Goal: Task Accomplishment & Management: Use online tool/utility

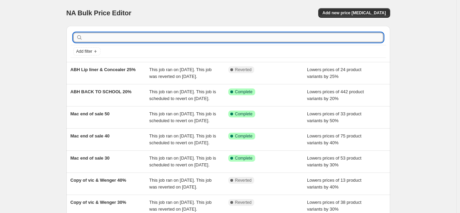
click at [202, 35] on input "text" at bounding box center [233, 38] width 299 height 10
type input "via"
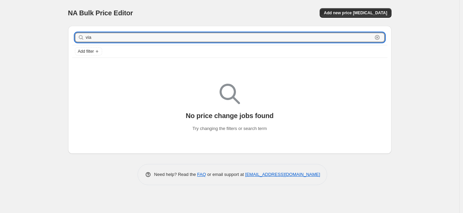
drag, startPoint x: 201, startPoint y: 33, endPoint x: 72, endPoint y: 32, distance: 128.4
click at [72, 32] on div "via Clear" at bounding box center [229, 37] width 315 height 15
type input "weng"
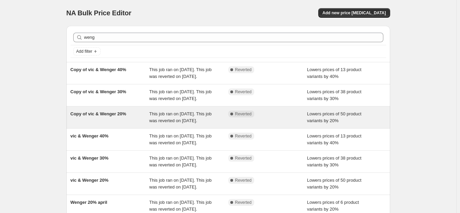
click at [108, 116] on span "Copy of vic & Wenger 20%" at bounding box center [98, 113] width 56 height 5
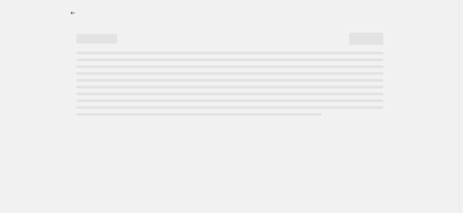
select select "percentage"
select select "no_change"
select select "tag"
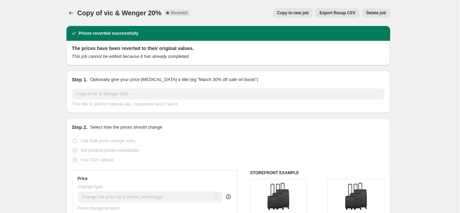
click at [301, 10] on button "Copy to new job" at bounding box center [293, 13] width 40 height 10
select select "percentage"
select select "no_change"
select select "tag"
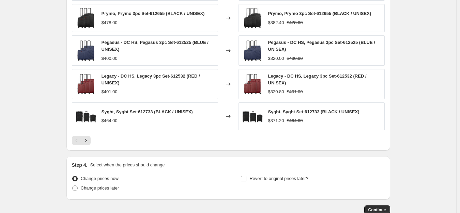
scroll to position [551, 0]
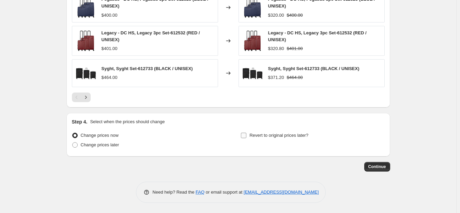
click at [252, 133] on span "Revert to original prices later?" at bounding box center [278, 135] width 59 height 5
click at [246, 133] on input "Revert to original prices later?" at bounding box center [243, 135] width 5 height 5
checkbox input "true"
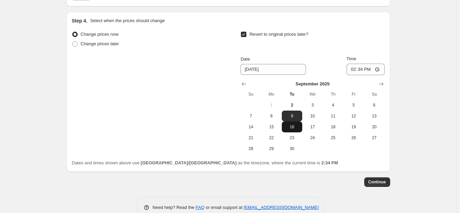
scroll to position [653, 0]
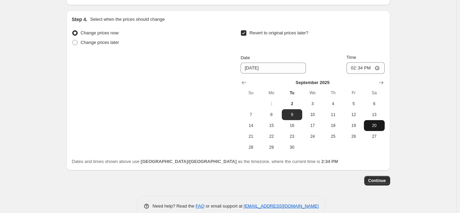
click at [372, 128] on span "20" at bounding box center [373, 125] width 15 height 5
type input "9/20/2025"
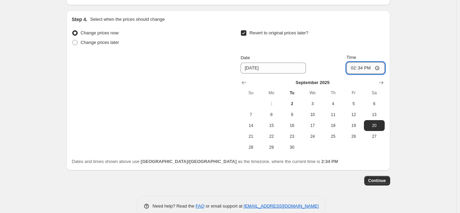
click at [350, 67] on input "14:34" at bounding box center [365, 68] width 38 height 12
type input "23:59"
click at [383, 180] on span "Continue" at bounding box center [377, 180] width 18 height 5
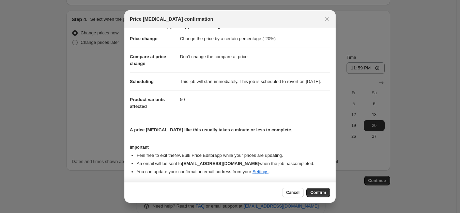
scroll to position [17, 0]
click at [314, 194] on span "Confirm" at bounding box center [318, 192] width 16 height 5
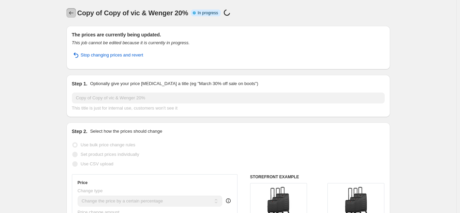
click at [68, 13] on button "Price change jobs" at bounding box center [71, 13] width 10 height 10
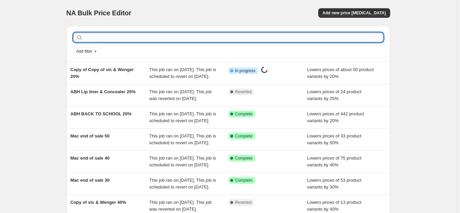
click at [100, 38] on input "text" at bounding box center [233, 38] width 299 height 10
type input "wen"
click at [113, 35] on input "text" at bounding box center [233, 38] width 299 height 10
type input "wen"
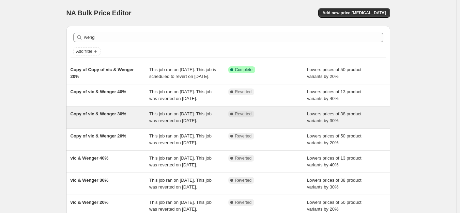
click at [122, 116] on span "Copy of vic & Wenger 30%" at bounding box center [98, 113] width 56 height 5
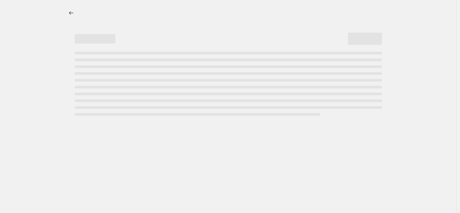
select select "percentage"
select select "no_change"
select select "tag"
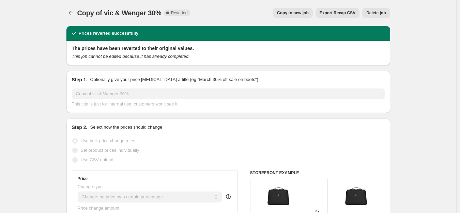
click at [299, 15] on span "Copy to new job" at bounding box center [293, 12] width 32 height 5
select select "percentage"
select select "no_change"
select select "tag"
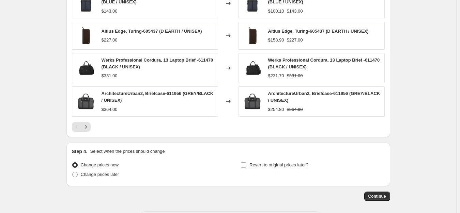
scroll to position [553, 0]
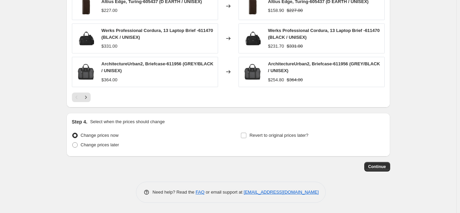
drag, startPoint x: 251, startPoint y: 138, endPoint x: 269, endPoint y: 127, distance: 21.2
click at [252, 138] on span "Revert to original prices later?" at bounding box center [278, 135] width 59 height 7
click at [246, 138] on input "Revert to original prices later?" at bounding box center [243, 135] width 5 height 5
checkbox input "true"
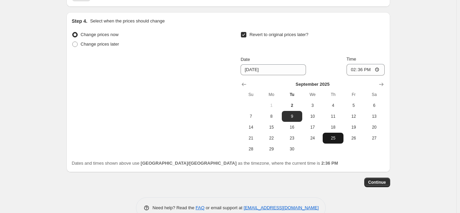
scroll to position [655, 0]
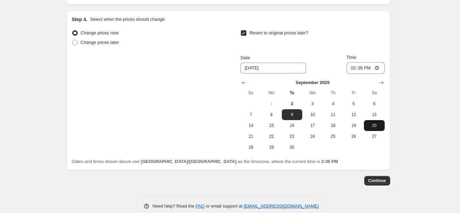
click at [375, 128] on span "20" at bounding box center [373, 125] width 15 height 5
type input "9/20/2025"
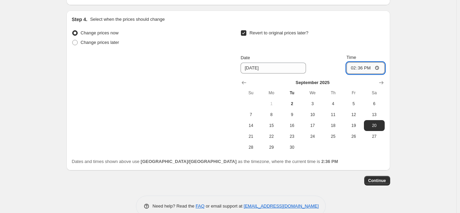
click at [351, 67] on input "14:36" at bounding box center [365, 68] width 38 height 12
type input "23:59"
click at [374, 183] on span "Continue" at bounding box center [377, 180] width 18 height 5
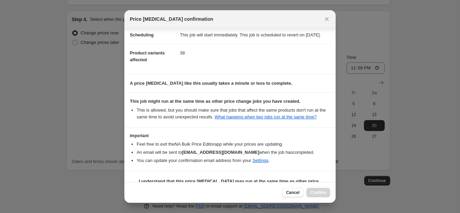
scroll to position [80, 0]
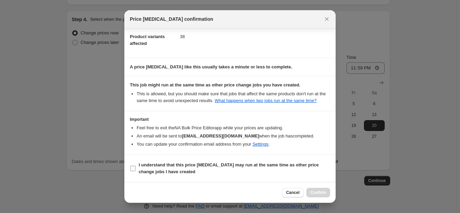
click at [194, 163] on b "I understand that this price change job may run at the same time as other price…" at bounding box center [229, 168] width 180 height 12
click at [136, 166] on input "I understand that this price change job may run at the same time as other price…" at bounding box center [132, 168] width 5 height 5
checkbox input "true"
click at [323, 195] on span "Confirm" at bounding box center [318, 192] width 16 height 5
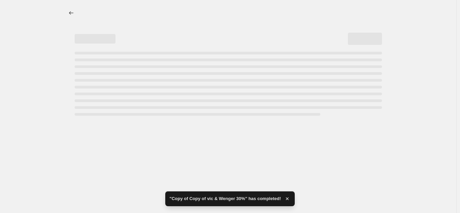
select select "percentage"
select select "no_change"
select select "tag"
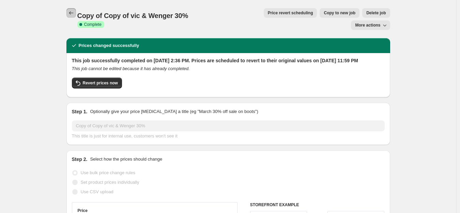
click at [71, 15] on icon "Price change jobs" at bounding box center [71, 13] width 7 height 7
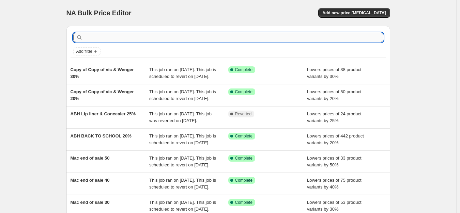
click at [109, 41] on input "text" at bounding box center [233, 38] width 299 height 10
type input "wenger"
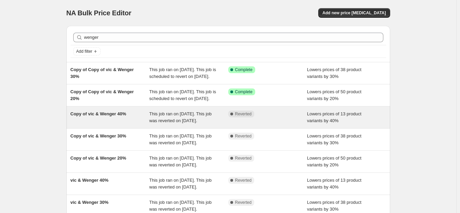
click at [102, 124] on div "Copy of vic & Wenger 40%" at bounding box center [109, 118] width 79 height 14
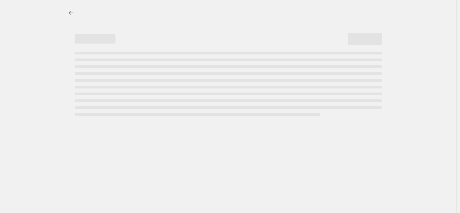
select select "percentage"
select select "no_change"
select select "tag"
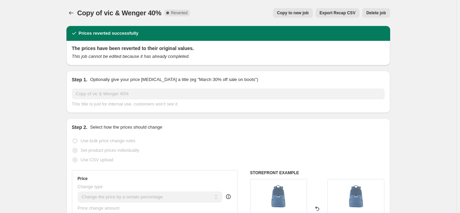
click at [297, 10] on button "Copy to new job" at bounding box center [293, 13] width 40 height 10
select select "percentage"
select select "no_change"
select select "tag"
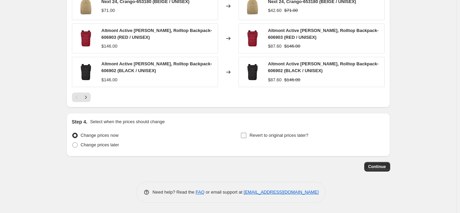
click at [267, 135] on span "Revert to original prices later?" at bounding box center [278, 135] width 59 height 5
click at [246, 135] on input "Revert to original prices later?" at bounding box center [243, 135] width 5 height 5
checkbox input "true"
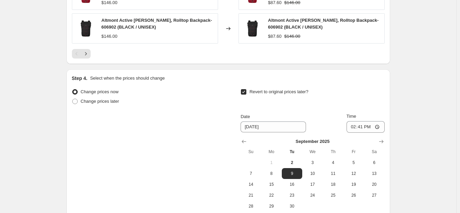
scroll to position [665, 0]
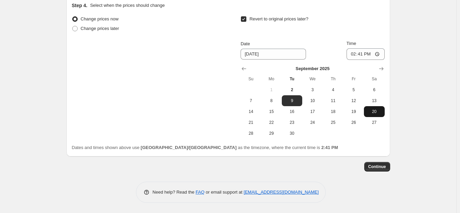
click at [374, 110] on span "20" at bounding box center [373, 111] width 15 height 5
type input "9/20/2025"
click at [355, 53] on div "Time 14:41" at bounding box center [365, 50] width 38 height 20
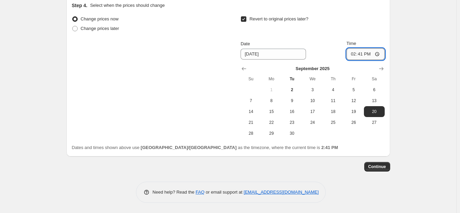
click at [355, 56] on input "14:41" at bounding box center [365, 54] width 38 height 12
type input "23:59"
click at [375, 165] on span "Continue" at bounding box center [377, 166] width 18 height 5
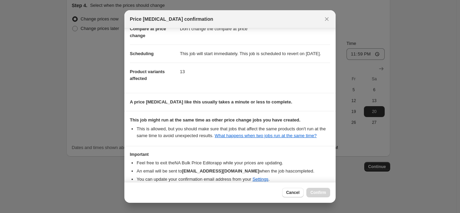
scroll to position [80, 0]
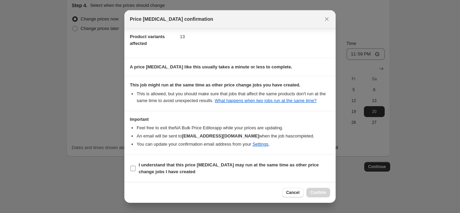
click at [166, 173] on b "I understand that this price change job may run at the same time as other price…" at bounding box center [229, 168] width 180 height 12
click at [136, 171] on input "I understand that this price change job may run at the same time as other price…" at bounding box center [132, 168] width 5 height 5
checkbox input "true"
click at [326, 193] on button "Confirm" at bounding box center [318, 193] width 24 height 10
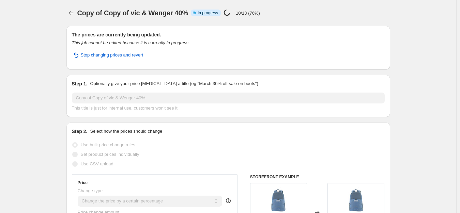
select select "percentage"
select select "no_change"
select select "tag"
